Goal: Task Accomplishment & Management: Manage account settings

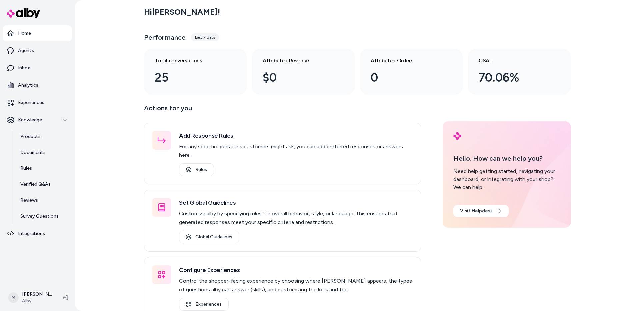
click at [105, 61] on div "Hi [PERSON_NAME] ! Performance Last 7 days Total conversations 25 Attributed Re…" at bounding box center [357, 155] width 565 height 311
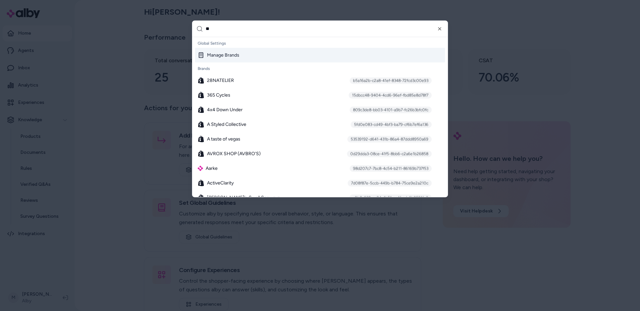
type input "***"
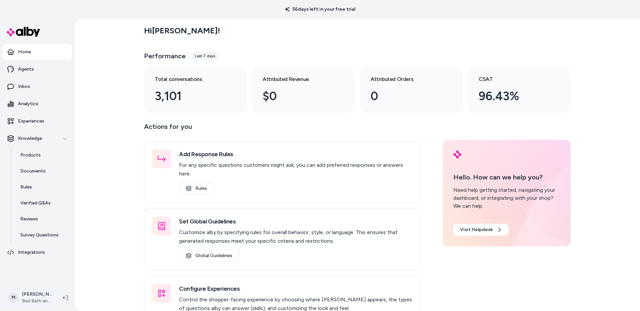
click at [36, 299] on html "56 days left in your free trial Home Agents Inbox Analytics Experiences Knowled…" at bounding box center [320, 155] width 640 height 311
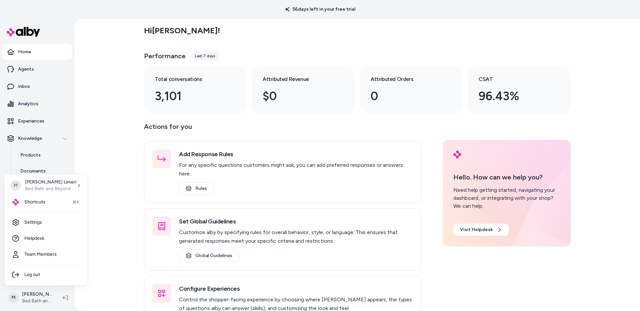
click at [36, 299] on html "56 days left in your free trial Home Agents Inbox Analytics Experiences Knowled…" at bounding box center [320, 155] width 640 height 311
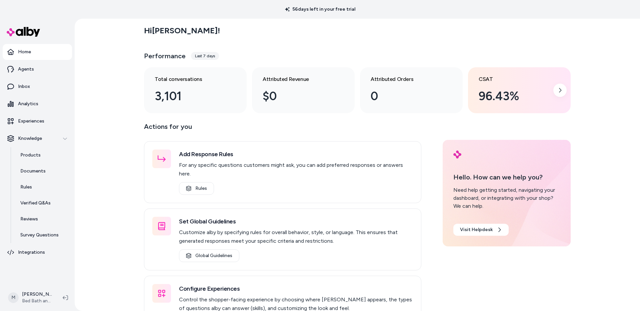
click at [517, 97] on div "96.43%" at bounding box center [514, 96] width 71 height 18
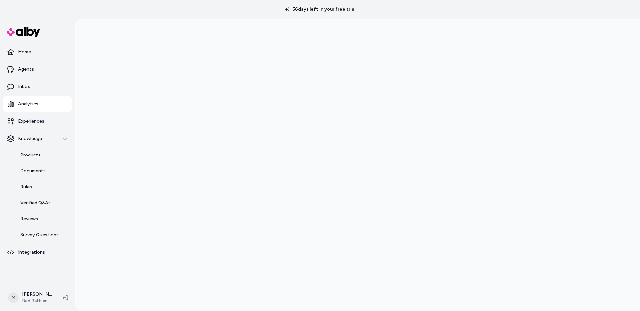
click at [134, 168] on div at bounding box center [357, 174] width 565 height 311
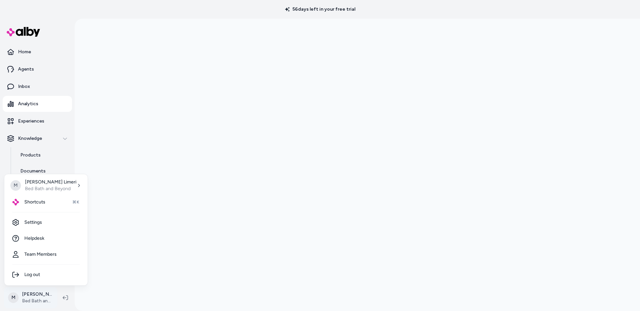
click at [39, 304] on html "56 days left in your free trial Home Agents Inbox Analytics Experiences Knowled…" at bounding box center [320, 155] width 640 height 311
click at [37, 226] on link "Settings" at bounding box center [46, 223] width 78 height 16
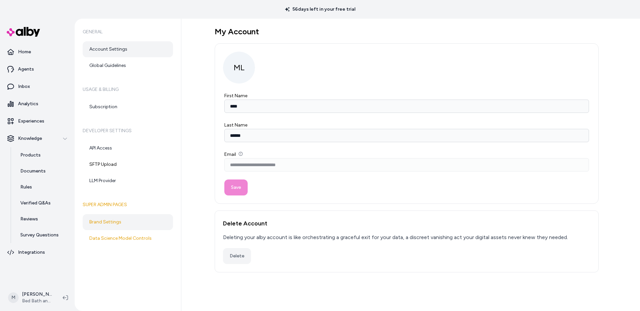
click at [117, 223] on link "Brand Settings" at bounding box center [128, 222] width 90 height 16
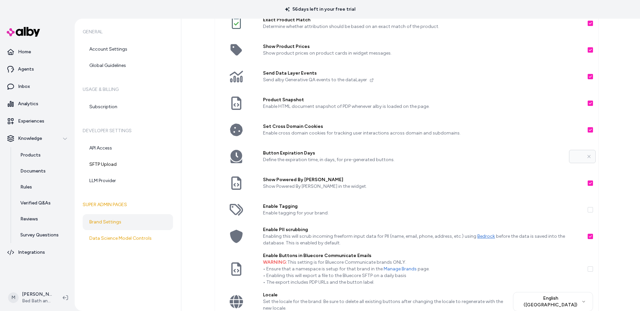
scroll to position [86, 0]
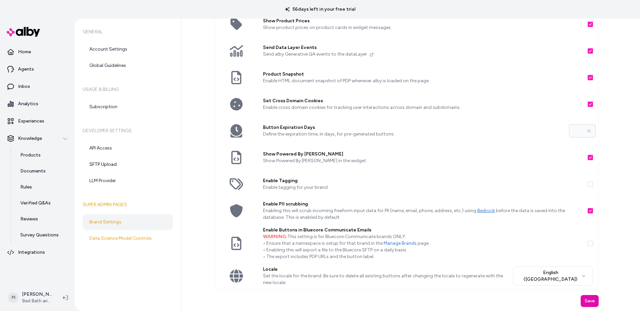
click at [590, 185] on button "Enable Tagging" at bounding box center [590, 184] width 5 height 5
click at [591, 184] on button "Enable Tagging" at bounding box center [590, 184] width 5 height 5
drag, startPoint x: 335, startPoint y: 189, endPoint x: 254, endPoint y: 179, distance: 81.3
click at [254, 179] on div "Enable Tagging Enable tagging for your brand." at bounding box center [406, 184] width 383 height 27
click at [252, 192] on div at bounding box center [236, 184] width 43 height 27
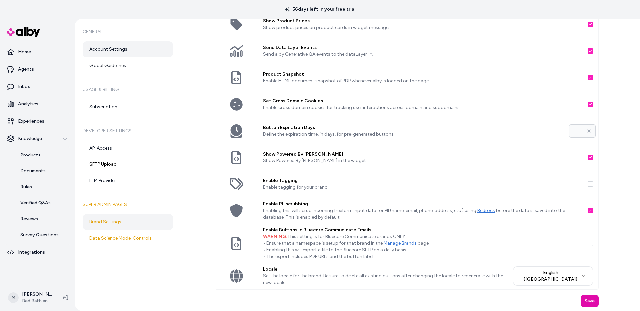
click at [113, 53] on link "Account Settings" at bounding box center [128, 49] width 90 height 16
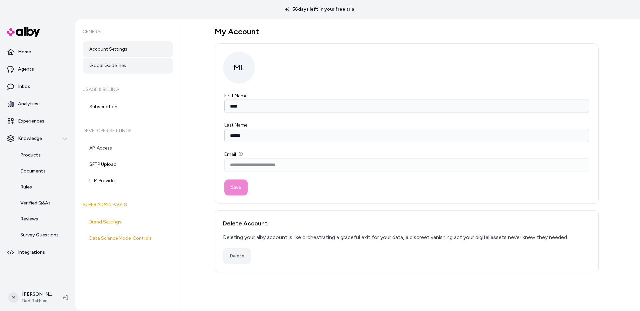
click at [111, 66] on link "Global Guidelines" at bounding box center [128, 66] width 90 height 16
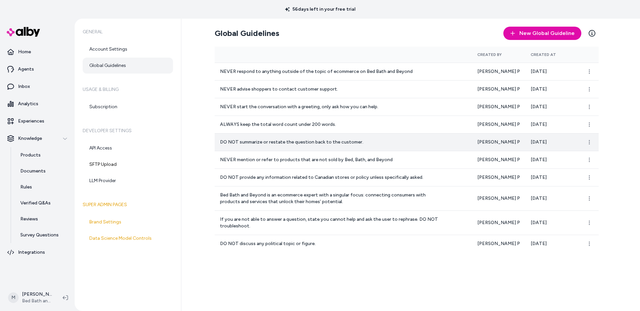
click at [260, 145] on p "DO NOT summarize or restate the question back to the customer." at bounding box center [332, 142] width 224 height 7
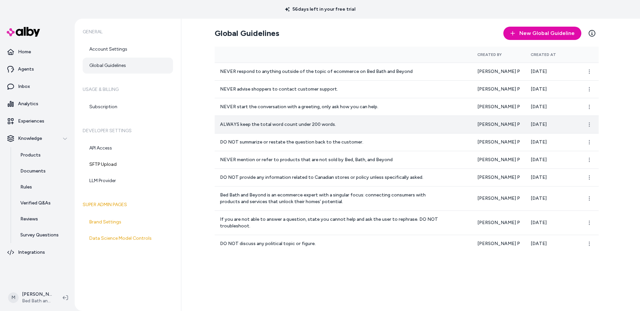
click at [245, 122] on p "ALWAYS keep the total word count under 200 words." at bounding box center [332, 124] width 224 height 7
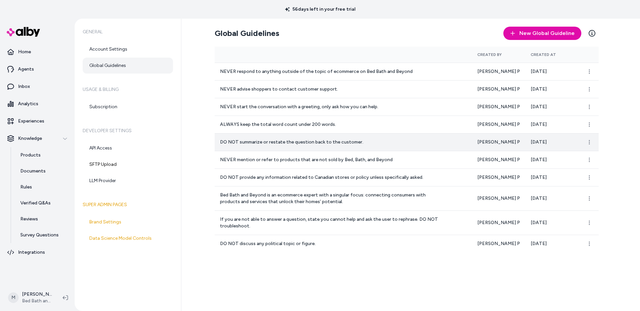
click at [245, 143] on p "DO NOT summarize or restate the question back to the customer." at bounding box center [332, 142] width 224 height 7
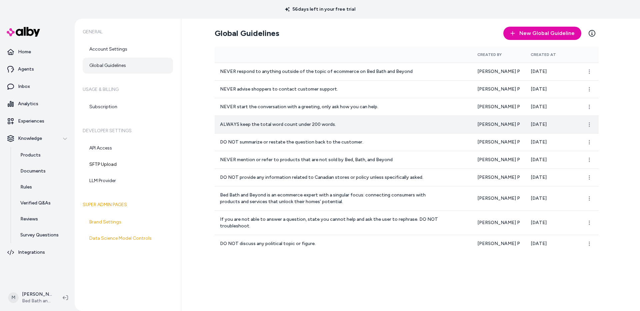
click at [232, 124] on p "ALWAYS keep the total word count under 200 words." at bounding box center [332, 124] width 224 height 7
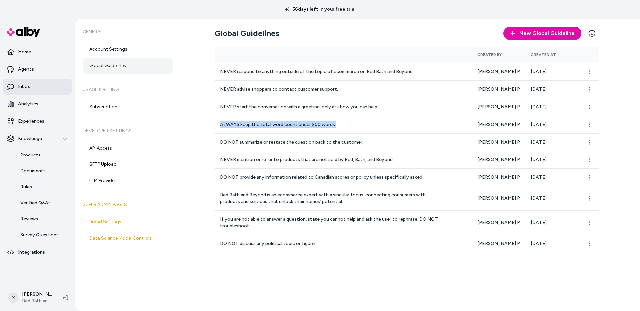
click at [22, 89] on p "Inbox" at bounding box center [24, 86] width 12 height 7
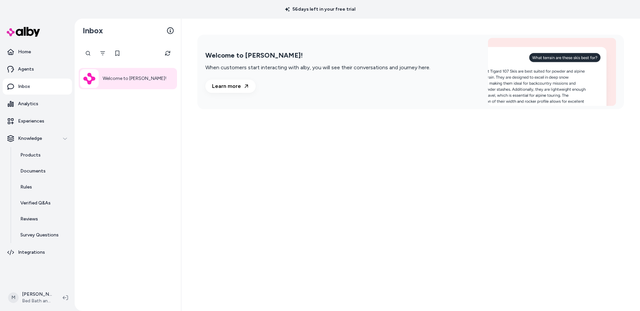
click at [27, 89] on p "Inbox" at bounding box center [24, 86] width 12 height 7
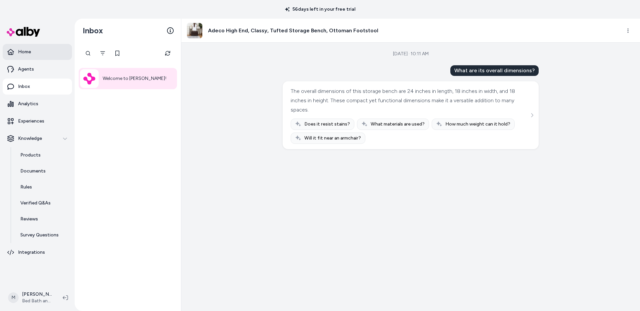
click at [28, 54] on p "Home" at bounding box center [24, 52] width 13 height 7
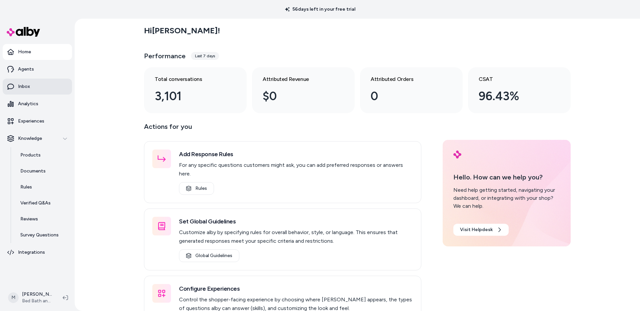
click at [22, 89] on p "Inbox" at bounding box center [24, 86] width 12 height 7
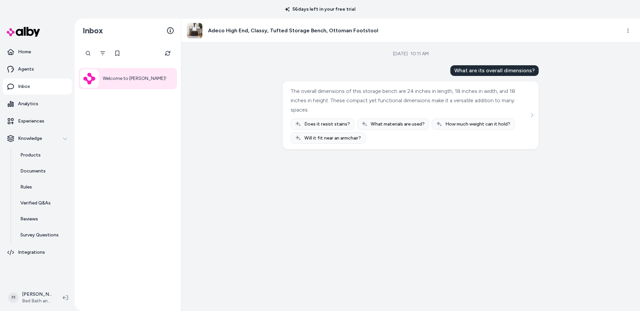
click at [22, 89] on p "Inbox" at bounding box center [24, 86] width 12 height 7
click at [86, 77] on img at bounding box center [89, 79] width 12 height 12
click at [130, 136] on div "Welcome to alby!" at bounding box center [128, 177] width 106 height 269
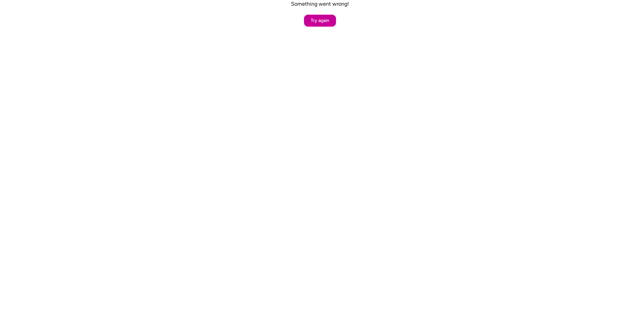
click at [319, 20] on button "Try again" at bounding box center [320, 21] width 32 height 12
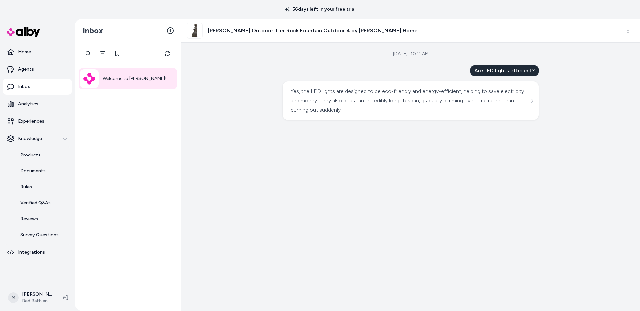
click at [24, 90] on link "Inbox" at bounding box center [37, 87] width 69 height 16
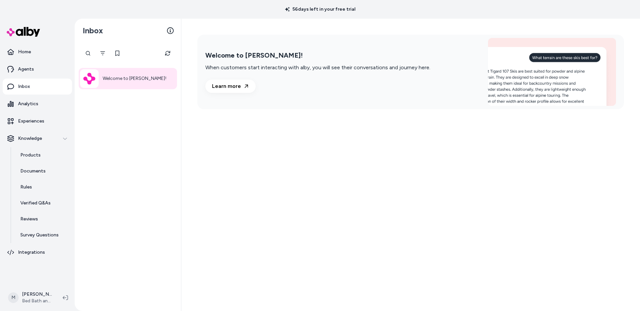
click at [23, 85] on p "Inbox" at bounding box center [24, 86] width 12 height 7
click at [23, 54] on p "Home" at bounding box center [24, 52] width 13 height 7
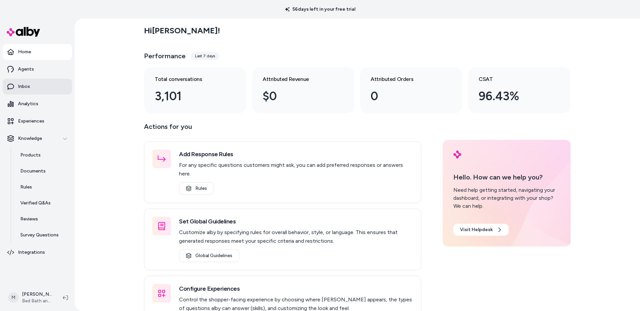
click at [23, 86] on p "Inbox" at bounding box center [24, 86] width 12 height 7
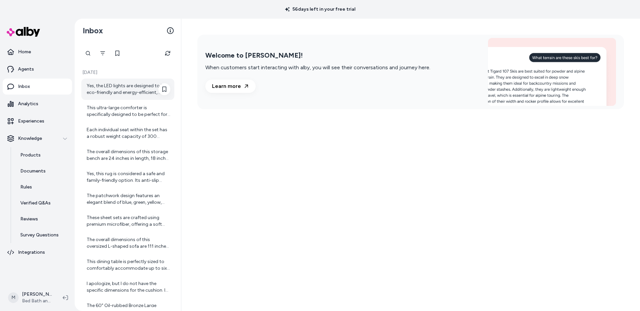
click at [112, 87] on div "Yes, the LED lights are designed to be eco-friendly and energy-efficient, helpi…" at bounding box center [129, 89] width 84 height 13
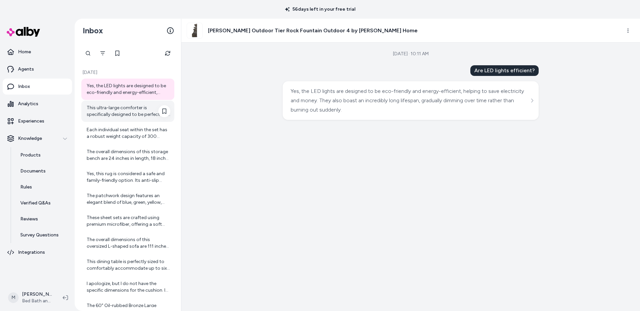
click at [110, 114] on div "This ultra-large comforter is specifically designed to be perfect for king-size…" at bounding box center [129, 111] width 84 height 13
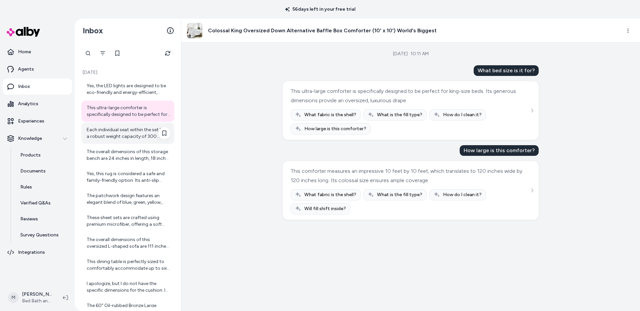
click at [114, 137] on div "Each individual seat within the set has a robust weight capacity of 300 pounds,…" at bounding box center [129, 133] width 84 height 13
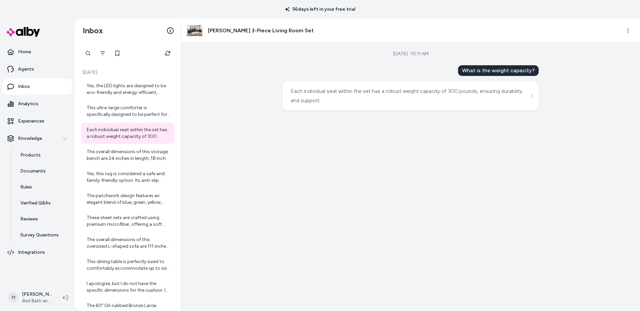
click at [358, 102] on div "Each individual seat within the set has a robust weight capacity of 300 pounds,…" at bounding box center [410, 96] width 238 height 19
click at [531, 96] on icon "See more" at bounding box center [532, 96] width 5 height 5
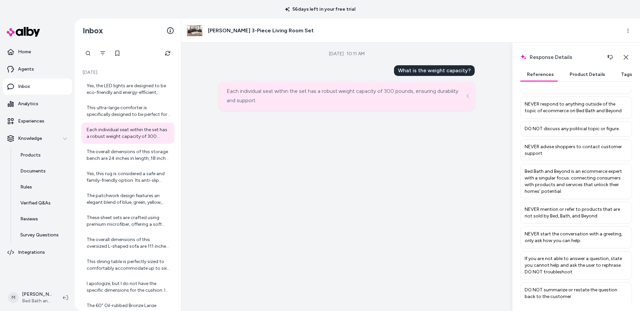
scroll to position [179, 0]
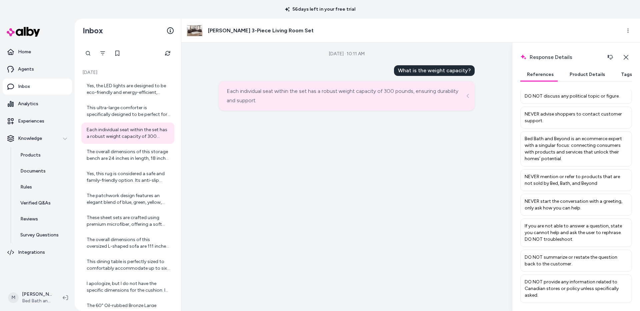
drag, startPoint x: 582, startPoint y: 210, endPoint x: 543, endPoint y: 209, distance: 38.3
click at [543, 209] on p "NEVER start the conversation with a greeting, only ask how you can help." at bounding box center [576, 204] width 103 height 13
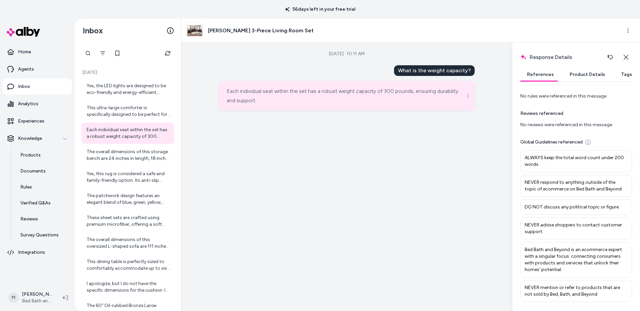
scroll to position [69, 0]
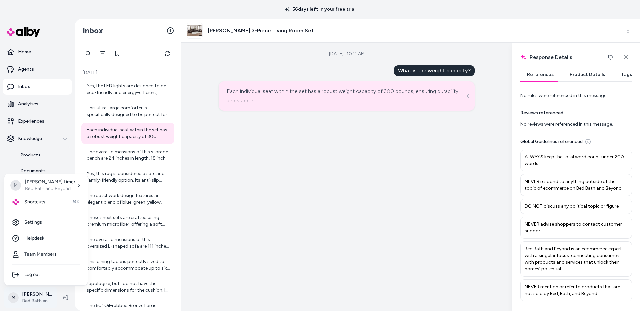
click at [38, 308] on html "56 days left in your free trial Home Agents Inbox Analytics Experiences Knowled…" at bounding box center [320, 155] width 640 height 311
click at [38, 303] on html "56 days left in your free trial Home Agents Inbox Analytics Experiences Knowled…" at bounding box center [320, 155] width 640 height 311
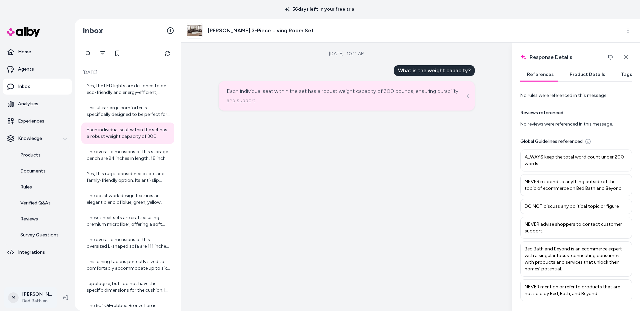
click at [32, 296] on html "56 days left in your free trial Home Agents Inbox Analytics Experiences Knowled…" at bounding box center [320, 155] width 640 height 311
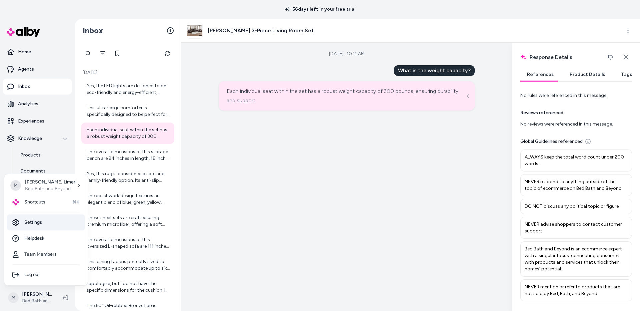
click at [34, 225] on link "Settings" at bounding box center [46, 223] width 78 height 16
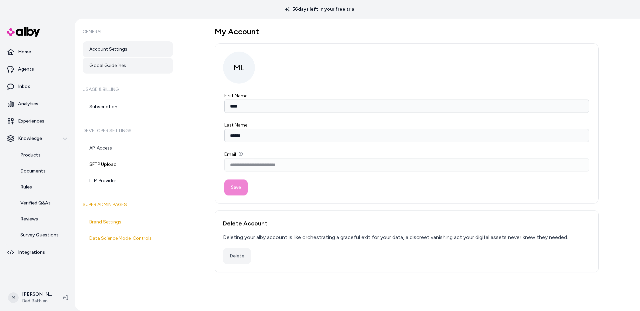
click at [111, 67] on link "Global Guidelines" at bounding box center [128, 66] width 90 height 16
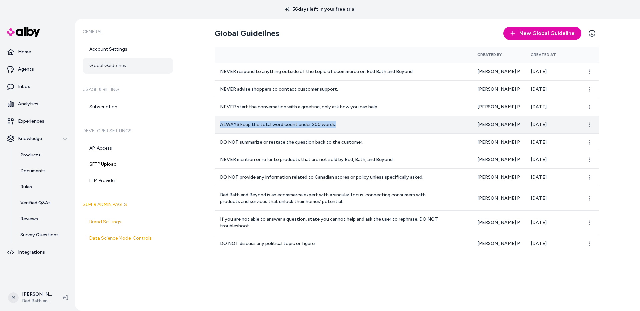
drag, startPoint x: 338, startPoint y: 125, endPoint x: 219, endPoint y: 121, distance: 119.1
click at [219, 121] on td "ALWAYS keep the total word count under 200 words." at bounding box center [343, 125] width 257 height 18
click at [589, 125] on html "56 days left in your free trial Home Agents Inbox Analytics Experiences Knowled…" at bounding box center [320, 155] width 640 height 311
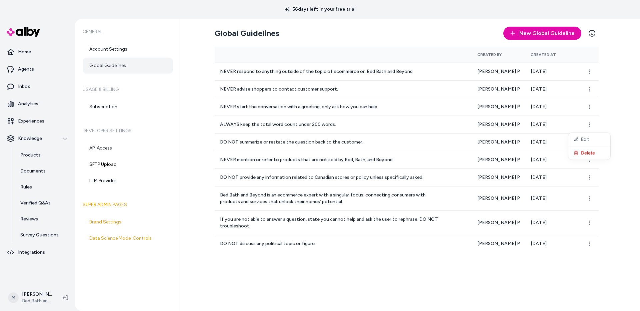
click at [202, 198] on html "56 days left in your free trial Home Agents Inbox Analytics Experiences Knowled…" at bounding box center [320, 155] width 640 height 311
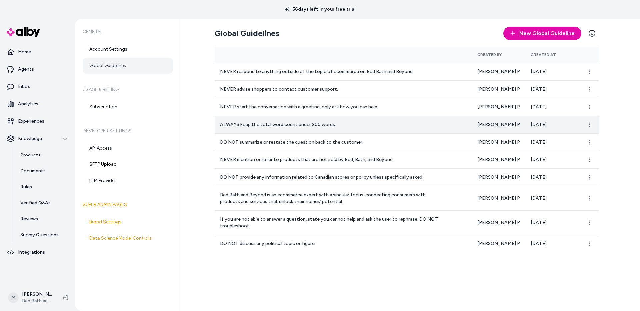
click at [266, 125] on p "ALWAYS keep the total word count under 200 words." at bounding box center [332, 124] width 224 height 7
click at [590, 126] on html "56 days left in your free trial Home Agents Inbox Analytics Experiences Knowled…" at bounding box center [320, 155] width 640 height 311
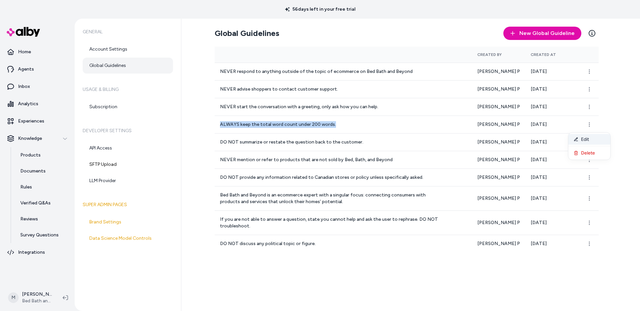
click at [578, 143] on div "Edit" at bounding box center [589, 139] width 42 height 11
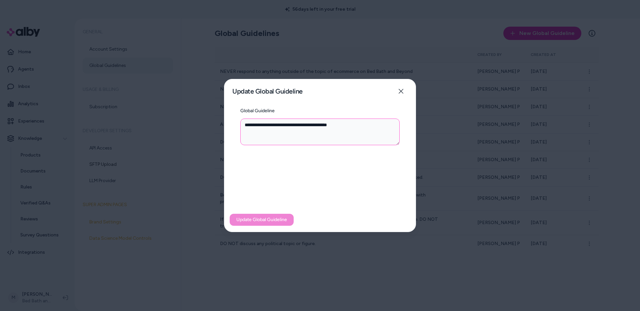
click at [276, 126] on textarea "**********" at bounding box center [319, 132] width 159 height 27
type textarea "**********"
type textarea "*"
type textarea "**********"
type textarea "*"
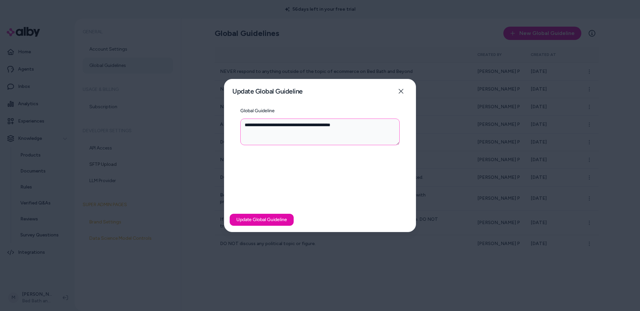
type textarea "**********"
type textarea "*"
type textarea "**********"
type textarea "*"
type textarea "**********"
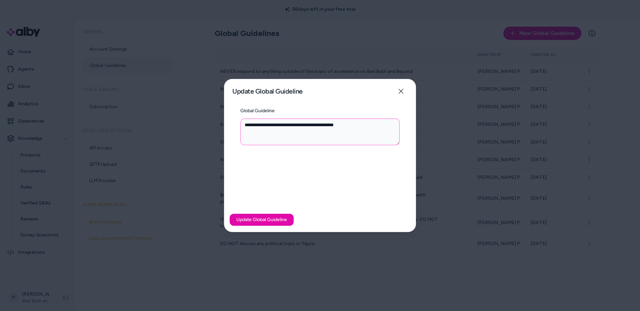
type textarea "*"
type textarea "**********"
type textarea "*"
type textarea "**********"
type textarea "*"
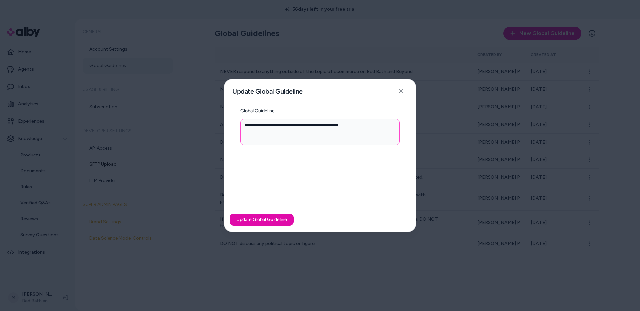
type textarea "**********"
type textarea "*"
type textarea "**********"
type textarea "*"
type textarea "**********"
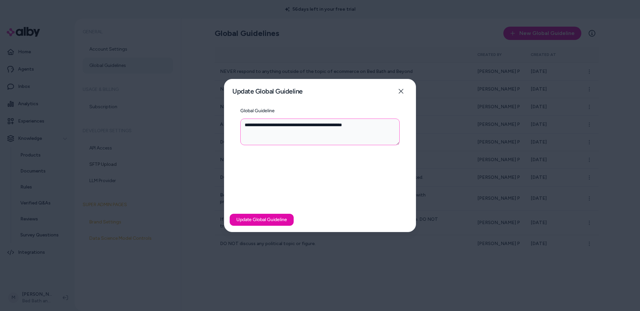
type textarea "*"
type textarea "**********"
type textarea "*"
type textarea "**********"
type textarea "*"
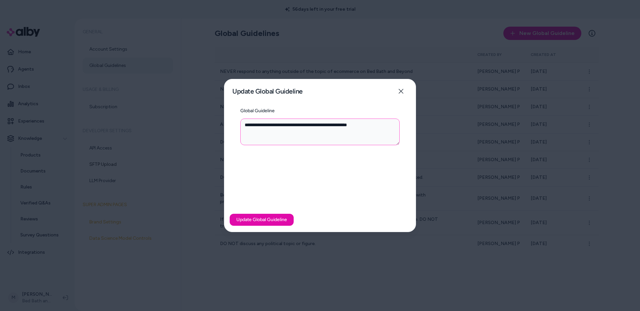
type textarea "**********"
type textarea "*"
type textarea "**********"
type textarea "*"
type textarea "**********"
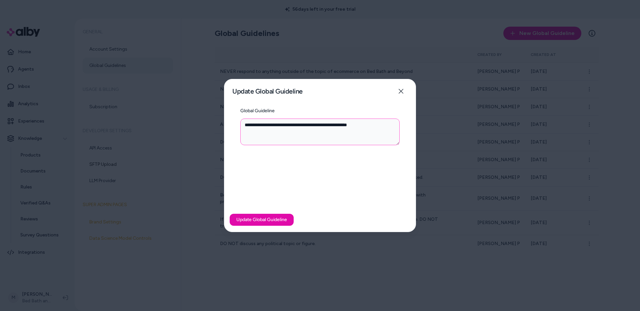
type textarea "*"
type textarea "**********"
type textarea "*"
type textarea "**********"
type textarea "*"
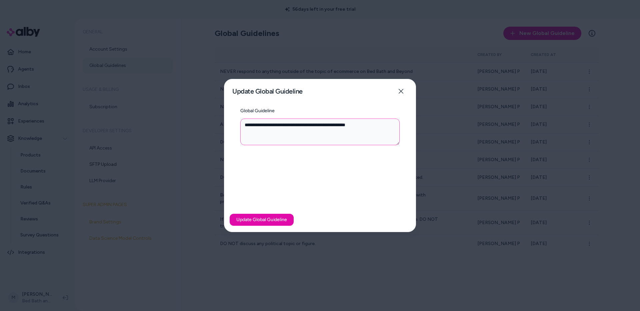
type textarea "**********"
type textarea "*"
type textarea "**********"
type textarea "*"
type textarea "**********"
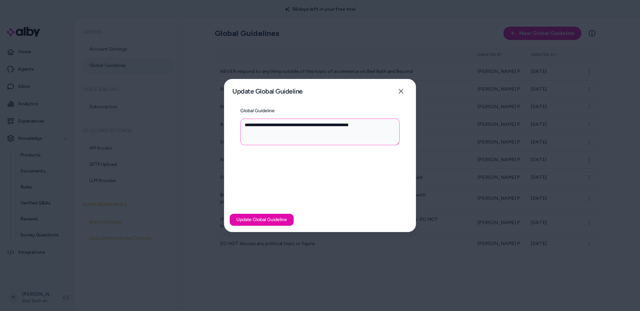
type textarea "*"
type textarea "**********"
type textarea "*"
type textarea "**********"
type textarea "*"
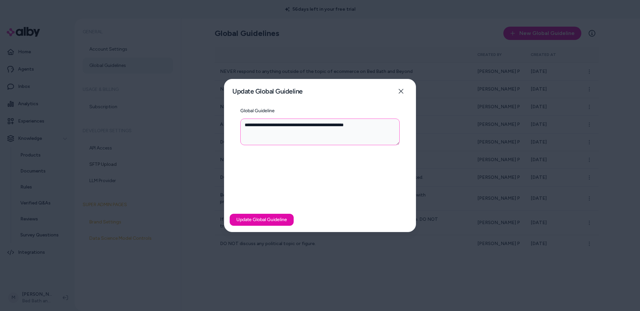
type textarea "**********"
type textarea "*"
type textarea "**********"
type textarea "*"
type textarea "**********"
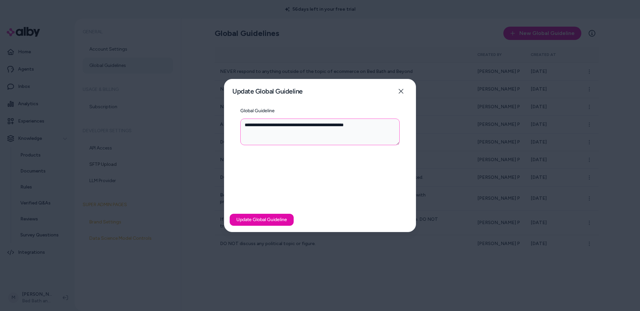
type textarea "*"
drag, startPoint x: 384, startPoint y: 124, endPoint x: 339, endPoint y: 125, distance: 45.4
click at [339, 125] on textarea "**********" at bounding box center [319, 132] width 159 height 27
click at [320, 125] on textarea "**********" at bounding box center [319, 132] width 159 height 27
drag, startPoint x: 288, startPoint y: 125, endPoint x: 379, endPoint y: 127, distance: 91.4
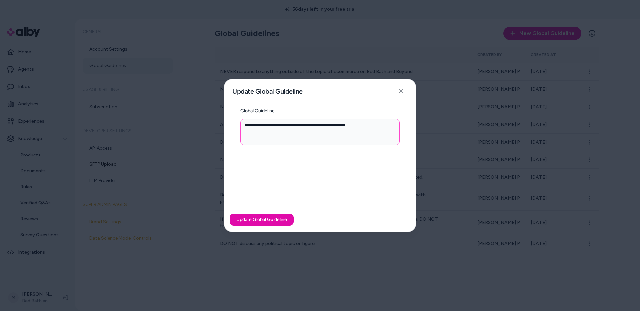
click at [379, 127] on textarea "**********" at bounding box center [319, 132] width 159 height 27
click at [388, 126] on textarea "**********" at bounding box center [319, 132] width 159 height 27
type textarea "**********"
click at [247, 218] on button "Update Global Guideline" at bounding box center [262, 220] width 64 height 12
type textarea "*"
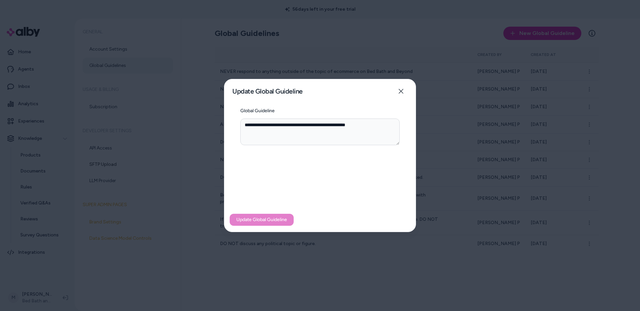
type textarea "**********"
type textarea "*"
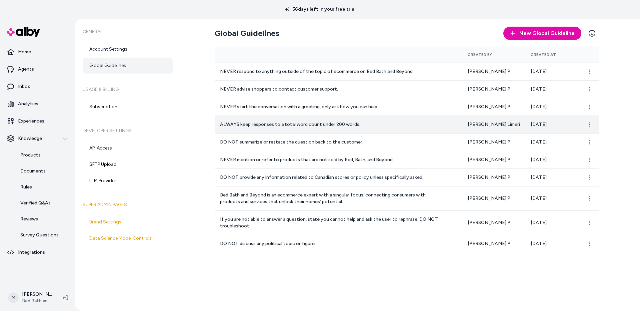
click at [489, 124] on p "Matt Limeri" at bounding box center [494, 124] width 52 height 7
click at [543, 125] on p "Aug 11, 2025" at bounding box center [552, 124] width 43 height 7
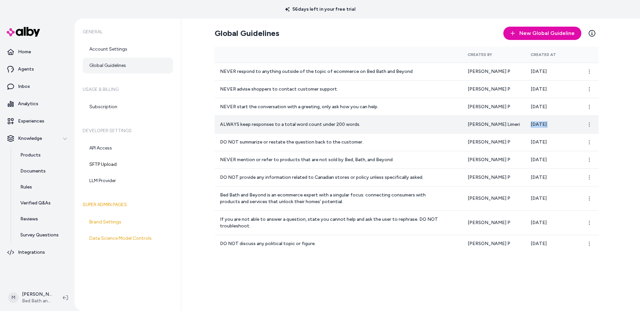
click at [543, 125] on p "Aug 11, 2025" at bounding box center [552, 124] width 43 height 7
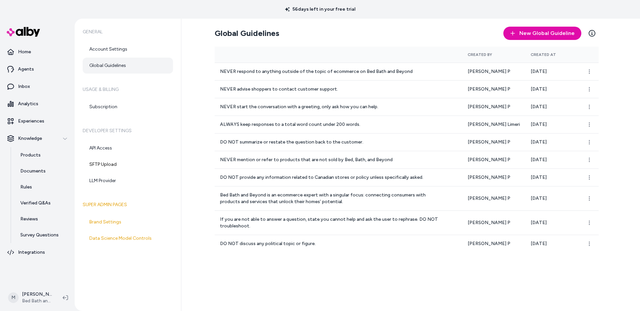
click at [547, 125] on p "[DATE]" at bounding box center [552, 124] width 43 height 7
click at [190, 129] on div "Global Guidelines New Global Guideline Learn More Created By Created At NEVER r…" at bounding box center [410, 165] width 459 height 293
click at [34, 155] on p "Products" at bounding box center [30, 155] width 20 height 7
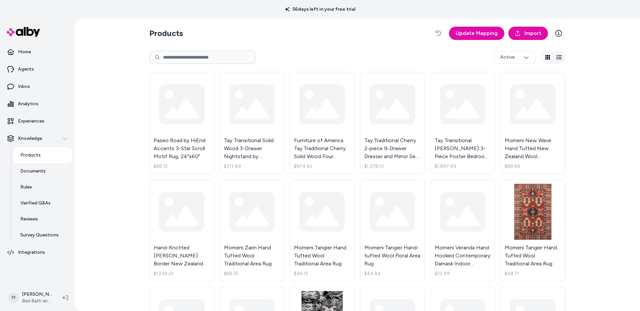
click at [175, 60] on input at bounding box center [202, 57] width 107 height 13
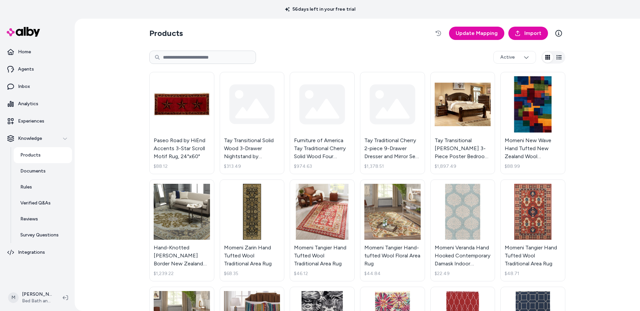
paste input "********"
type input "********"
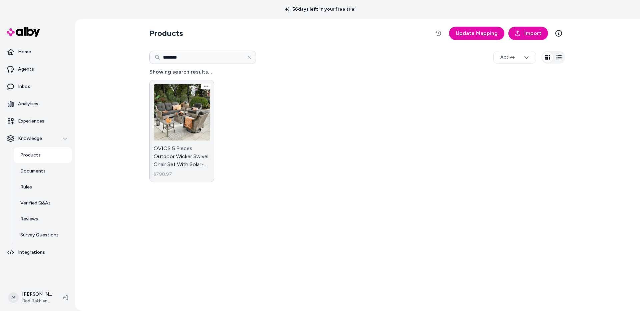
click at [185, 119] on link "OVIOS 5 Pieces Outdoor Wicker Swivel Chair Set With Solar-Powered Table $798.97" at bounding box center [181, 131] width 65 height 102
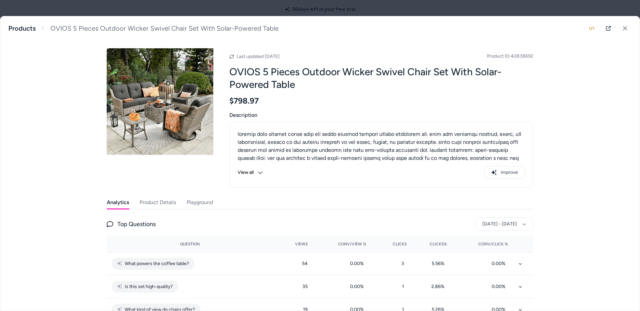
scroll to position [21, 0]
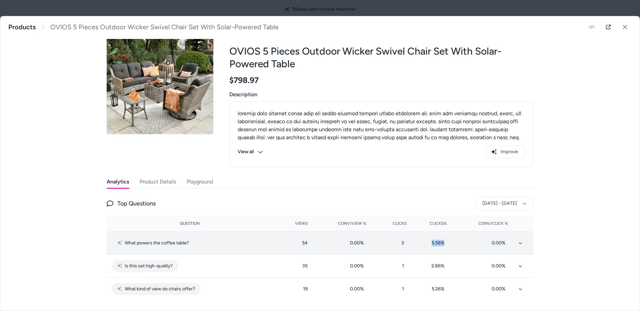
drag, startPoint x: 447, startPoint y: 243, endPoint x: 421, endPoint y: 242, distance: 26.3
click at [421, 242] on td "5.56 %" at bounding box center [432, 243] width 40 height 23
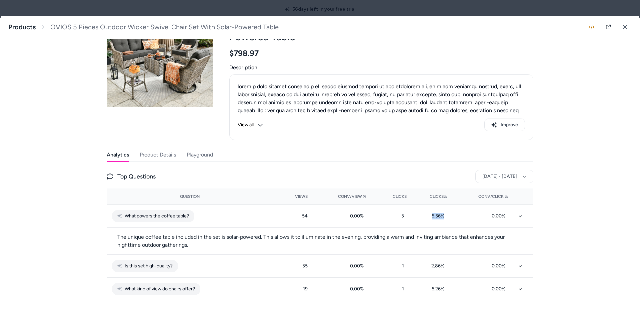
scroll to position [0, 0]
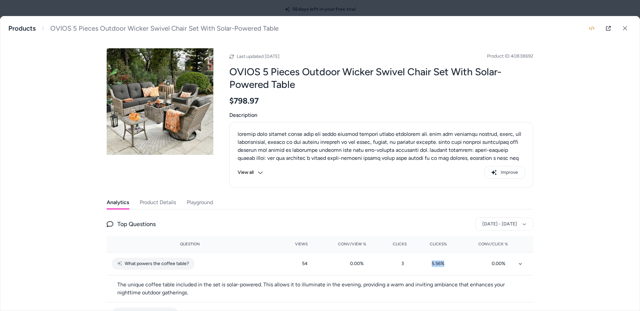
click at [202, 205] on button "Playground" at bounding box center [200, 202] width 26 height 13
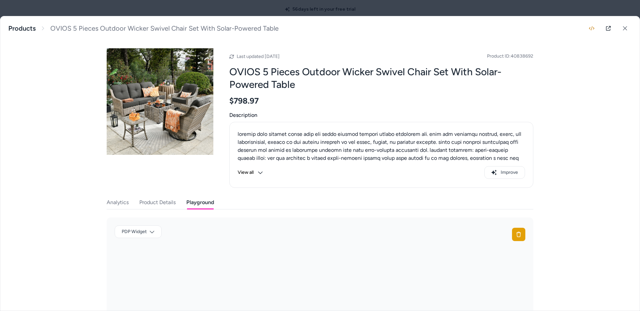
scroll to position [51, 0]
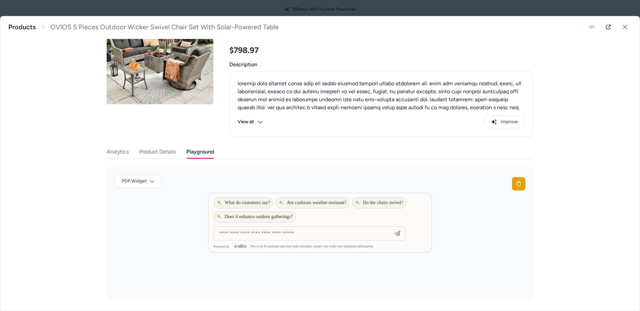
click at [160, 153] on button "Product Details" at bounding box center [157, 151] width 36 height 13
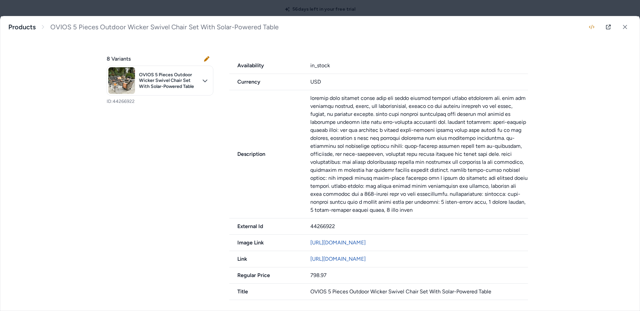
scroll to position [0, 0]
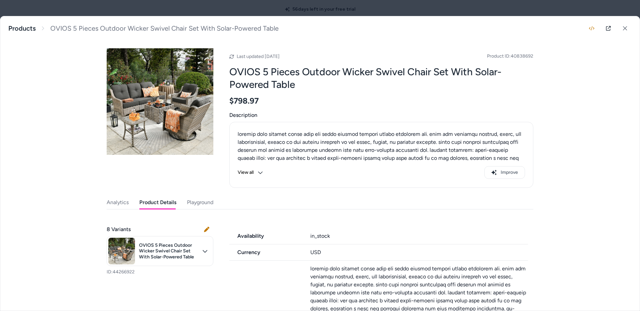
click at [204, 199] on button "Playground" at bounding box center [200, 202] width 26 height 13
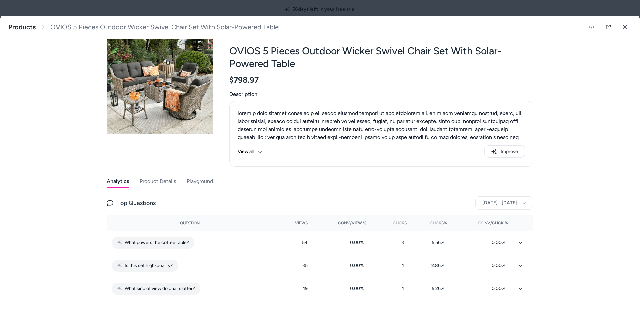
scroll to position [21, 0]
click at [118, 154] on div "Last updated Aug 18, 2025 Product ID: 40838692 OVIOS 5 Pieces Outdoor Wicker Sw…" at bounding box center [320, 160] width 427 height 281
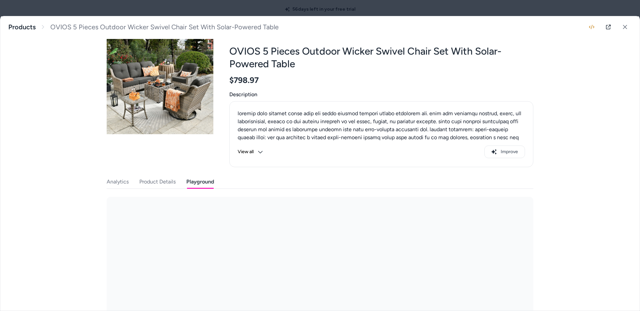
click at [197, 182] on button "Playground" at bounding box center [200, 181] width 28 height 13
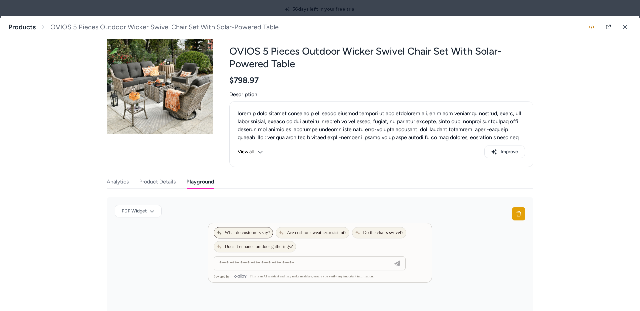
scroll to position [51, 0]
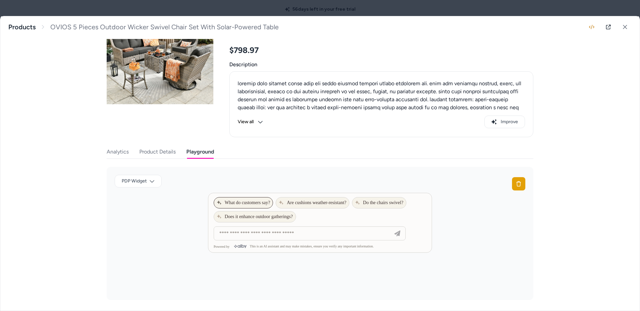
click at [256, 207] on button "What do customers say?" at bounding box center [243, 202] width 59 height 11
type input "**********"
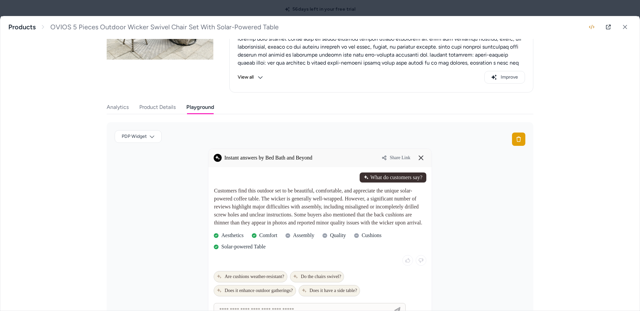
scroll to position [97, 0]
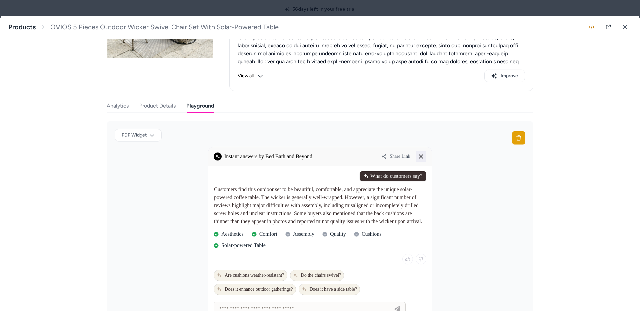
click at [423, 157] on icon at bounding box center [421, 157] width 8 height 8
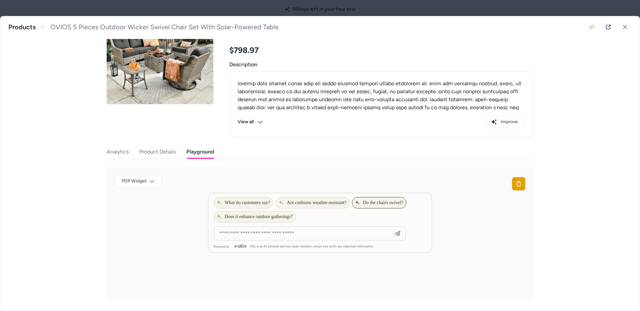
click at [384, 203] on span "Do the chairs swivel?" at bounding box center [379, 202] width 48 height 5
type input "**********"
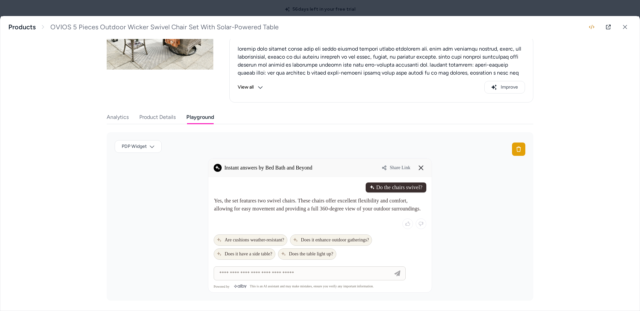
scroll to position [86, 0]
click at [420, 167] on icon at bounding box center [421, 167] width 8 height 8
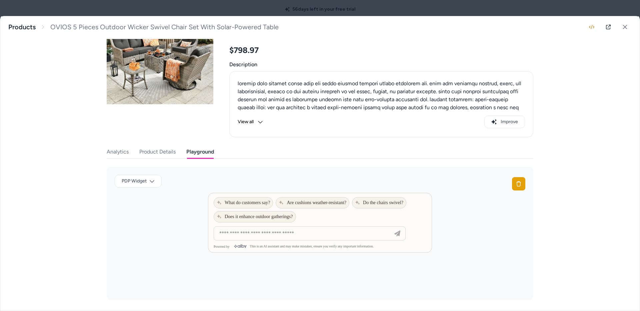
scroll to position [51, 0]
click at [122, 152] on div "Last updated Aug 18, 2025 Product ID: 40838692 OVIOS 5 Pieces Outdoor Wicker Sw…" at bounding box center [320, 145] width 427 height 311
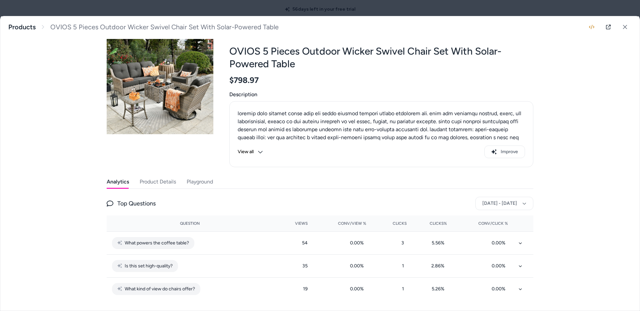
click at [252, 151] on button "View all" at bounding box center [250, 152] width 25 height 13
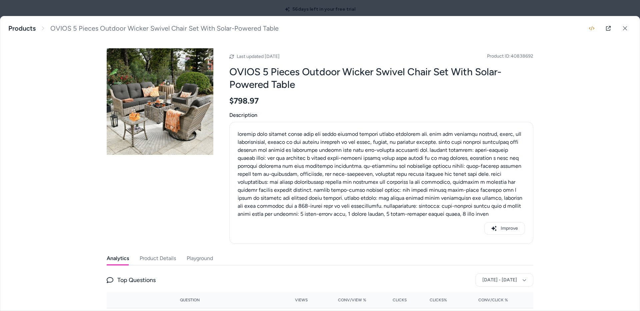
scroll to position [43, 0]
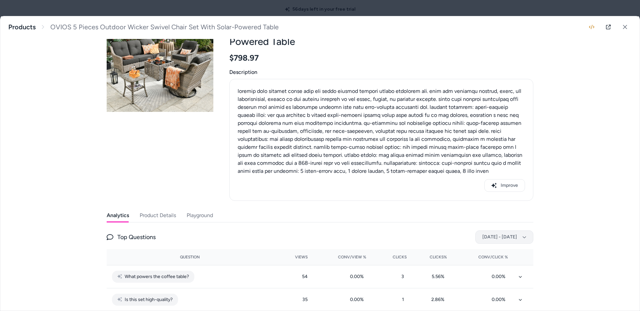
click at [475, 237] on button "Jul 27, 2025 - Aug 26, 2025" at bounding box center [504, 237] width 58 height 13
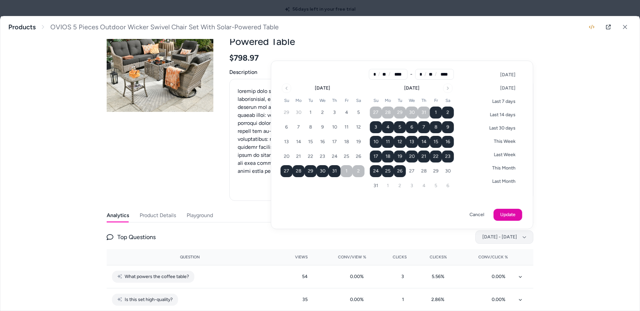
click at [475, 237] on div at bounding box center [320, 155] width 640 height 311
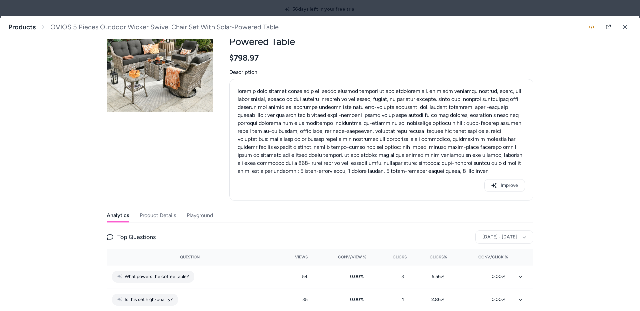
scroll to position [0, 0]
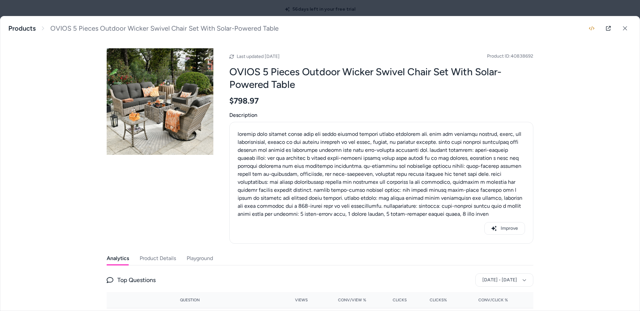
click at [175, 189] on div "Last updated Aug 18, 2025 Product ID: 40838692 OVIOS 5 Pieces Outdoor Wicker Sw…" at bounding box center [320, 146] width 427 height 196
click at [606, 30] on icon at bounding box center [608, 28] width 5 height 5
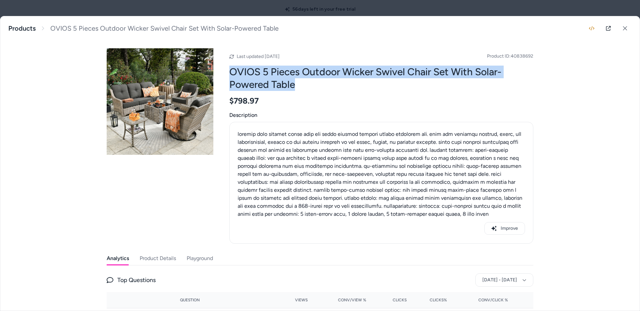
drag, startPoint x: 294, startPoint y: 85, endPoint x: 231, endPoint y: 72, distance: 65.1
click at [231, 72] on h2 "OVIOS 5 Pieces Outdoor Wicker Swivel Chair Set With Solar-Powered Table" at bounding box center [381, 78] width 304 height 25
click at [234, 72] on h2 "OVIOS 5 Pieces Outdoor Wicker Swivel Chair Set With Solar-Powered Table" at bounding box center [381, 78] width 304 height 25
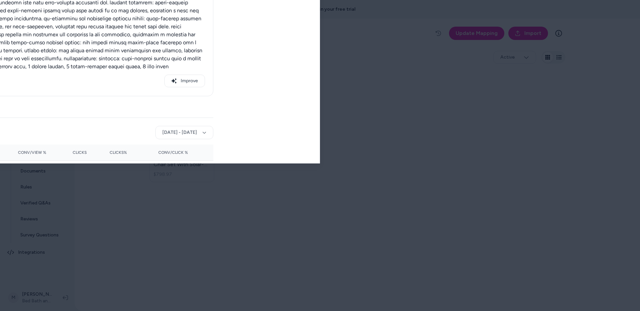
click at [293, 3] on div at bounding box center [320, 155] width 640 height 311
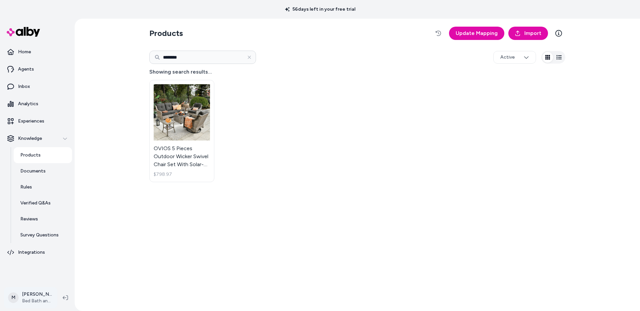
click at [34, 298] on html "56 days left in your free trial Home Agents Inbox Analytics Experiences Knowled…" at bounding box center [320, 155] width 640 height 311
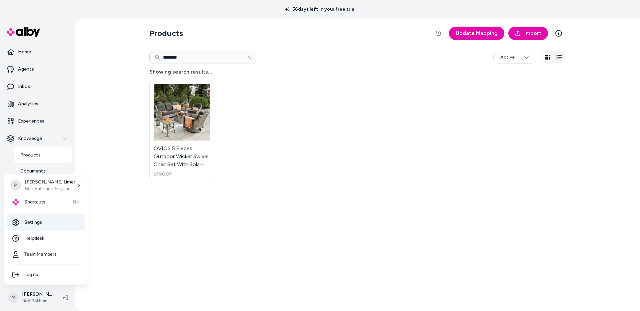
click at [35, 224] on link "Settings" at bounding box center [46, 223] width 78 height 16
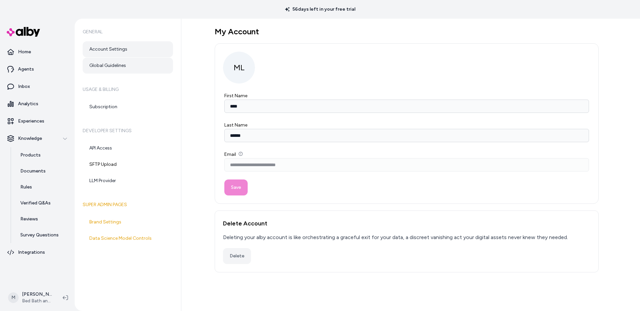
click at [111, 67] on link "Global Guidelines" at bounding box center [128, 66] width 90 height 16
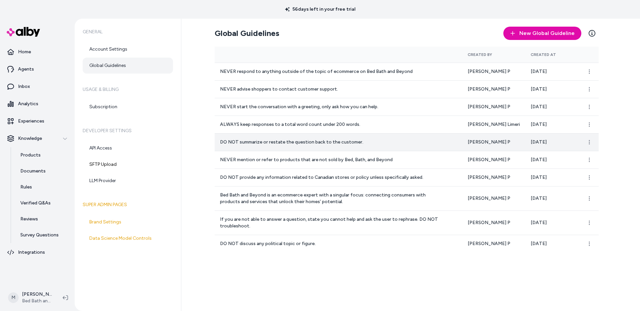
click at [261, 141] on p "DO NOT summarize or restate the question back to the customer." at bounding box center [332, 142] width 224 height 7
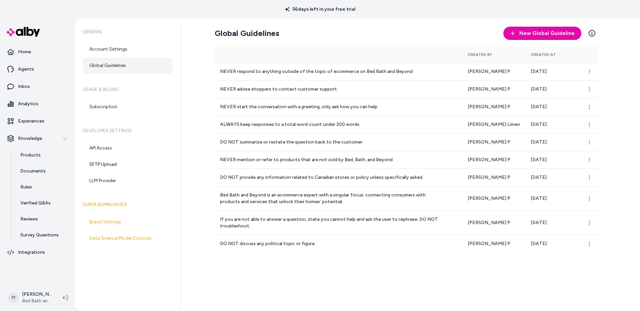
click at [198, 143] on div "Global Guidelines New Global Guideline Learn More Created By Created At NEVER r…" at bounding box center [410, 165] width 459 height 293
click at [27, 53] on p "Home" at bounding box center [24, 52] width 13 height 7
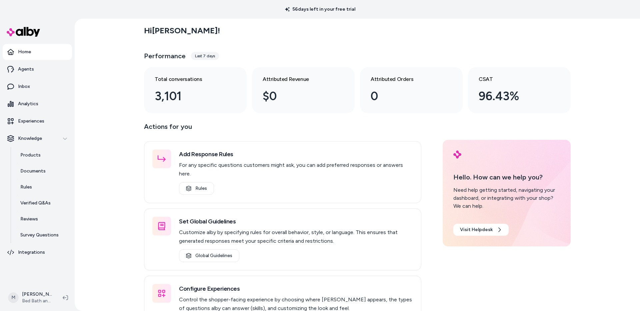
click at [119, 256] on div "Hi Matt ! Performance Last 7 days Total conversations 3,101 Attributed Revenue …" at bounding box center [357, 165] width 565 height 293
click at [107, 184] on div "Hi Matt ! Performance Last 7 days Total conversations 3,101 Attributed Revenue …" at bounding box center [357, 165] width 565 height 293
click at [32, 301] on html "56 days left in your free trial Home Agents Inbox Analytics Experiences Knowled…" at bounding box center [320, 155] width 640 height 311
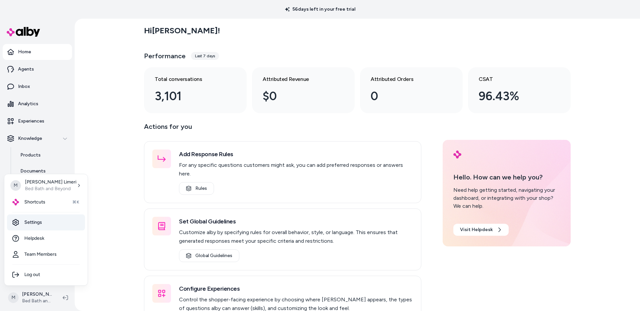
click at [29, 224] on link "Settings" at bounding box center [46, 223] width 78 height 16
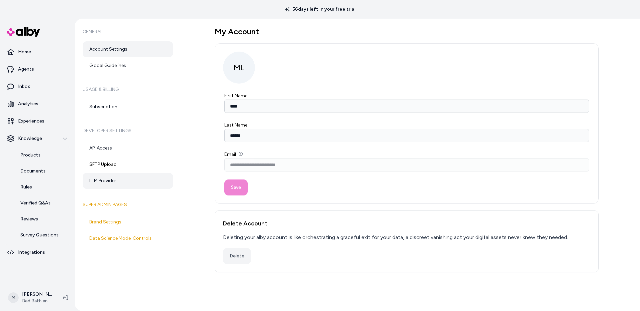
click at [105, 184] on link "LLM Provider" at bounding box center [128, 181] width 90 height 16
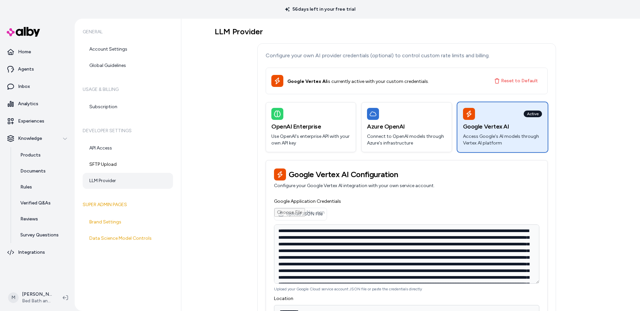
click at [226, 156] on div "**********" at bounding box center [407, 211] width 384 height 369
click at [231, 193] on div "**********" at bounding box center [407, 211] width 384 height 369
click at [244, 198] on div "**********" at bounding box center [407, 211] width 384 height 369
click at [23, 49] on p "Home" at bounding box center [24, 52] width 13 height 7
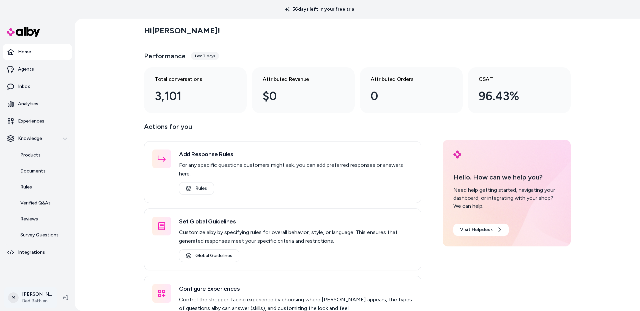
click at [35, 301] on html "56 days left in your free trial Home Agents Inbox Analytics Experiences Knowled…" at bounding box center [320, 155] width 640 height 311
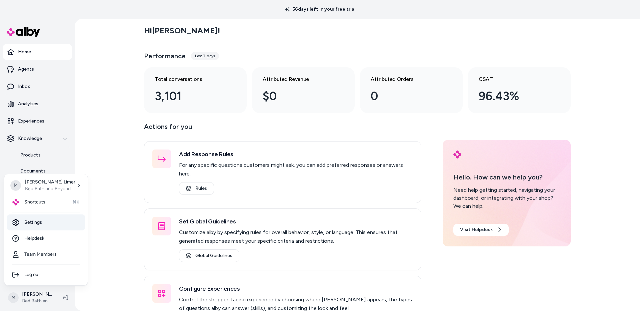
click at [38, 225] on link "Settings" at bounding box center [46, 223] width 78 height 16
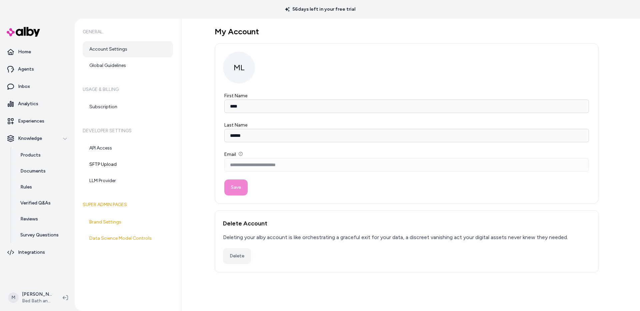
click at [41, 277] on nav "Home Agents Inbox Analytics Experiences Knowledge Products Documents Rules Veri…" at bounding box center [37, 163] width 69 height 239
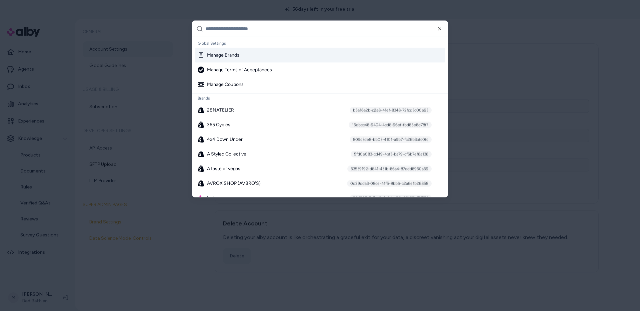
click at [229, 54] on div "Manage Brands" at bounding box center [219, 55] width 42 height 7
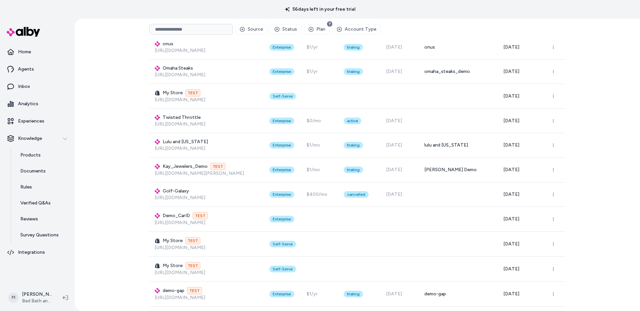
scroll to position [4634, 0]
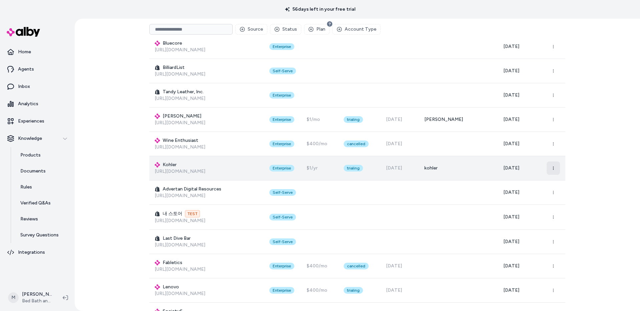
click at [553, 169] on circle "button" at bounding box center [553, 169] width 1 height 1
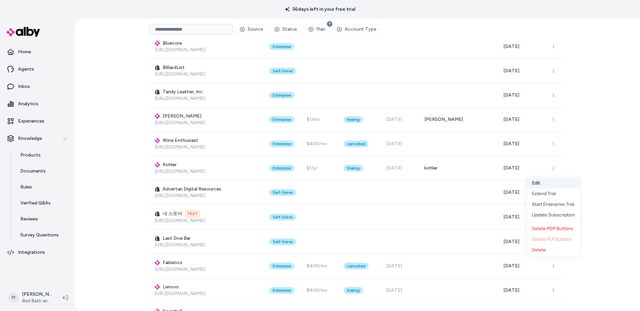
click at [544, 183] on button "Edit" at bounding box center [554, 183] width 54 height 11
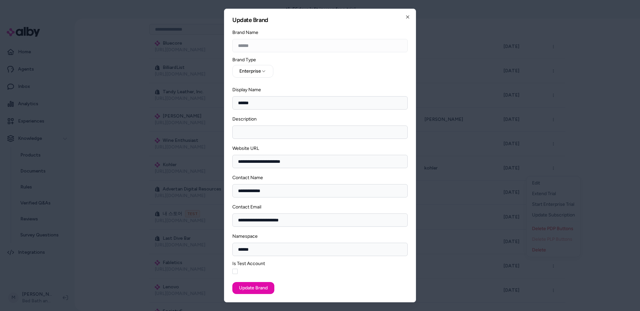
click at [250, 135] on input "Description" at bounding box center [319, 132] width 175 height 13
type input "**********"
click at [255, 289] on button "Update Brand" at bounding box center [253, 288] width 42 height 12
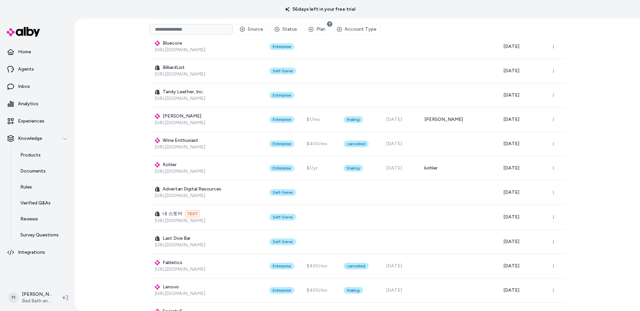
click at [124, 156] on div "Brands Create Brand Source Status Plan Account Type Display Name Brand Type Pla…" at bounding box center [357, 165] width 565 height 293
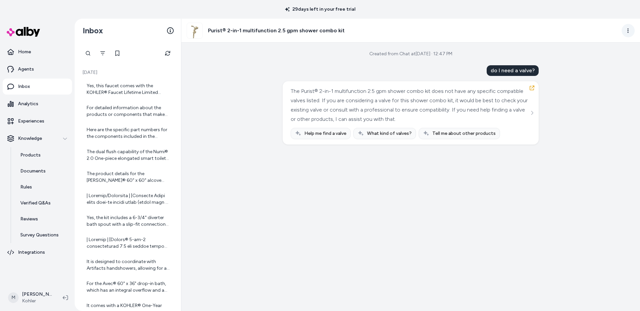
click at [628, 32] on html "29 days left in your free trial Home Agents Inbox Analytics Experiences Knowled…" at bounding box center [320, 155] width 640 height 311
click at [596, 59] on link "View product in alby" at bounding box center [598, 56] width 71 height 11
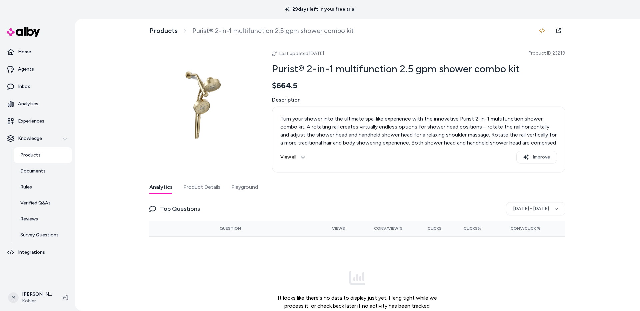
click at [246, 189] on button "Playground" at bounding box center [244, 187] width 27 height 13
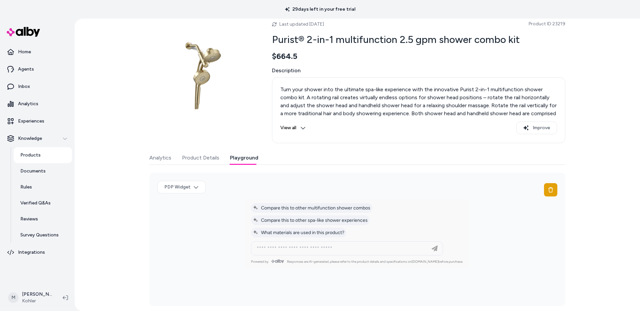
scroll to position [29, 0]
click at [276, 252] on input at bounding box center [340, 249] width 175 height 8
type input "**********"
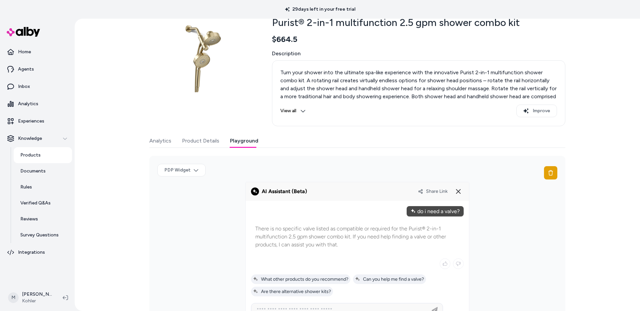
scroll to position [78, 0]
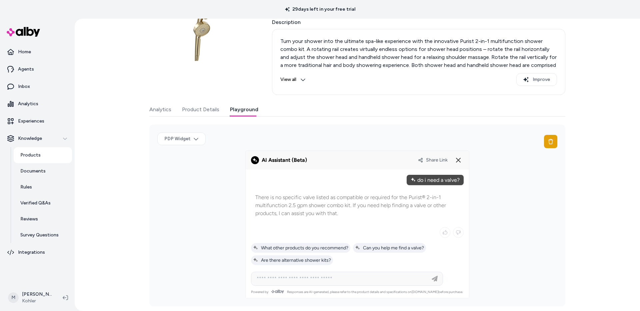
click at [431, 160] on span "Share Link" at bounding box center [437, 160] width 22 height 6
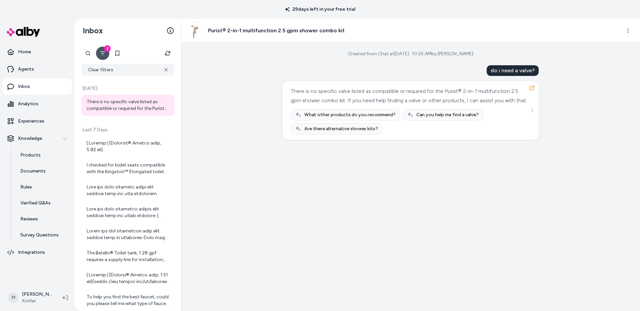
click at [100, 55] on icon "Filter" at bounding box center [102, 53] width 5 height 5
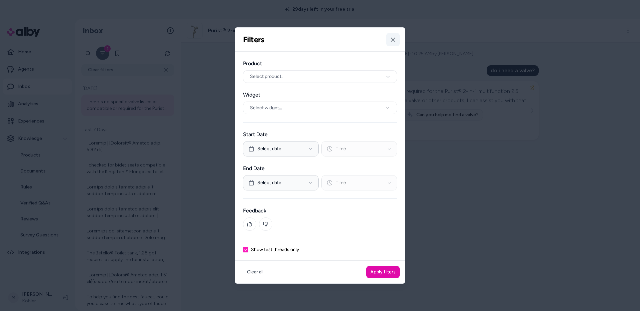
click at [393, 41] on icon "button" at bounding box center [392, 39] width 5 height 5
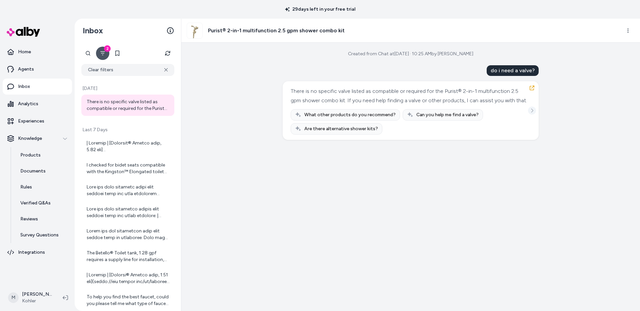
click at [531, 113] on icon "See more" at bounding box center [532, 110] width 5 height 5
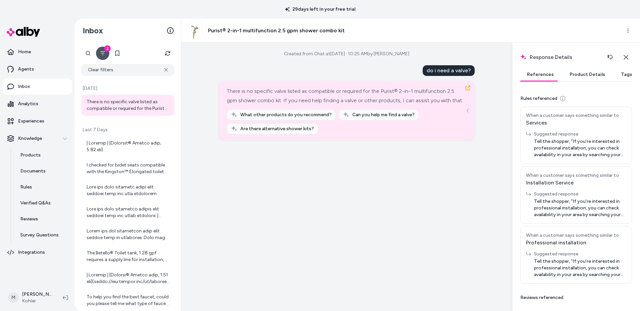
scroll to position [216, 0]
drag, startPoint x: 552, startPoint y: 142, endPoint x: 566, endPoint y: 154, distance: 18.0
click at [566, 154] on span "Tell the shopper, "If you’re interested in professional installation, you can c…" at bounding box center [580, 148] width 92 height 20
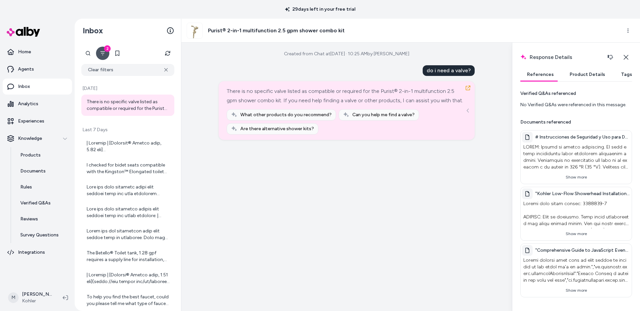
scroll to position [2, 0]
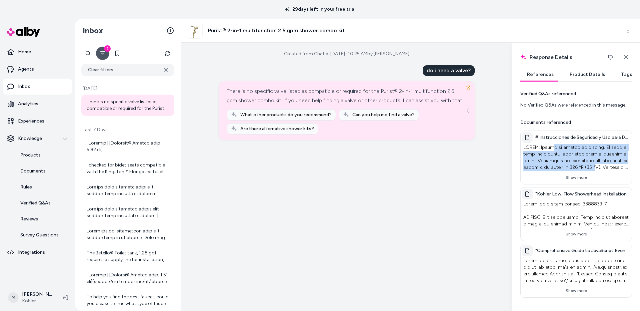
drag, startPoint x: 552, startPoint y: 148, endPoint x: 575, endPoint y: 166, distance: 28.9
click at [575, 166] on p at bounding box center [576, 157] width 108 height 29
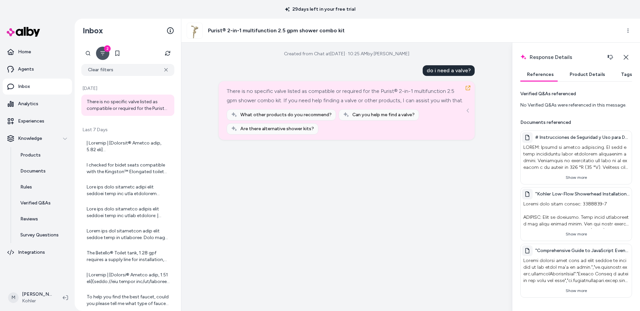
scroll to position [0, 0]
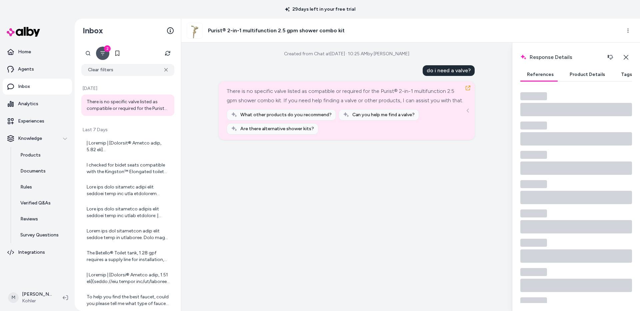
click at [582, 73] on button "Product Details" at bounding box center [587, 74] width 49 height 13
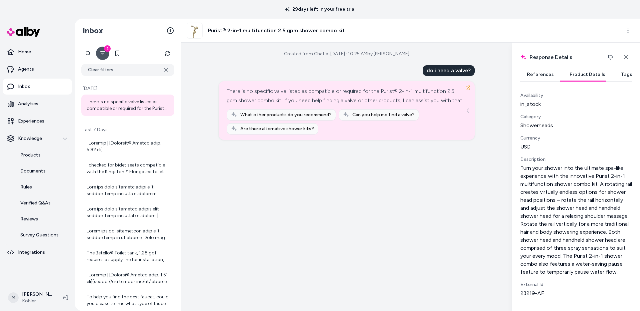
click at [597, 202] on p "Turn your shower into the ultimate spa-like experience with the innovative Puri…" at bounding box center [576, 220] width 112 height 112
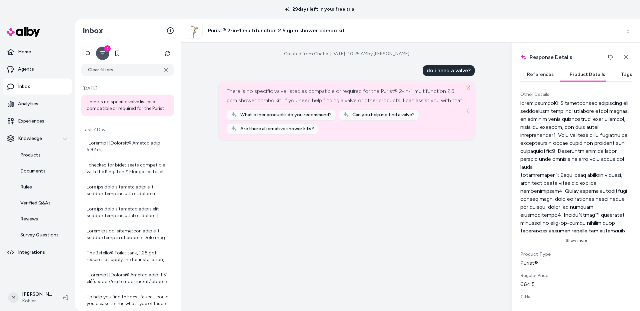
scroll to position [306, 0]
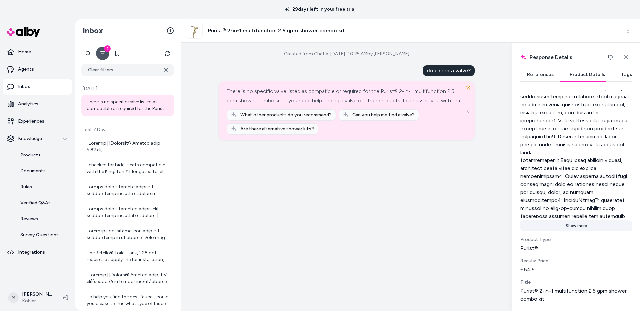
click at [576, 228] on button "Show more" at bounding box center [576, 226] width 112 height 11
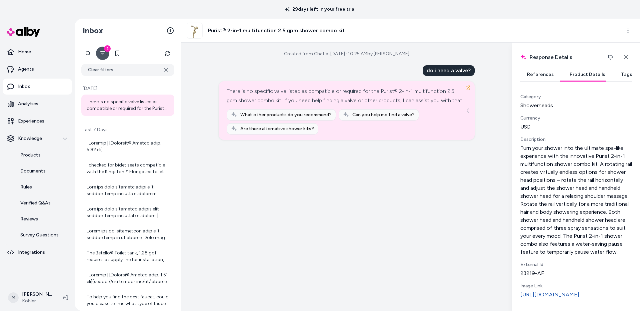
scroll to position [0, 0]
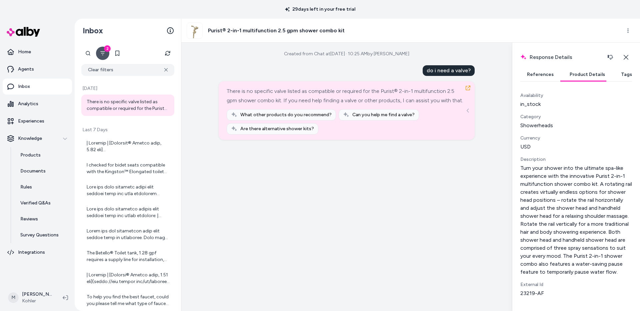
click at [616, 75] on button "Tags" at bounding box center [626, 74] width 24 height 13
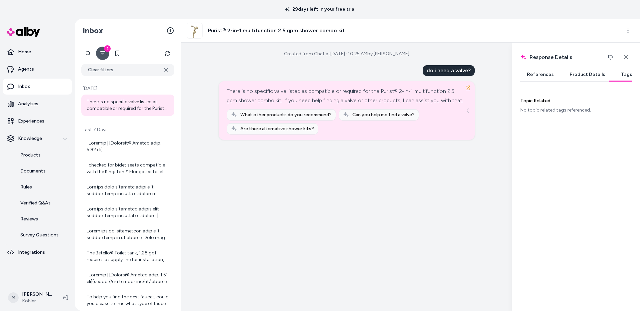
click at [531, 75] on button "References" at bounding box center [540, 74] width 40 height 13
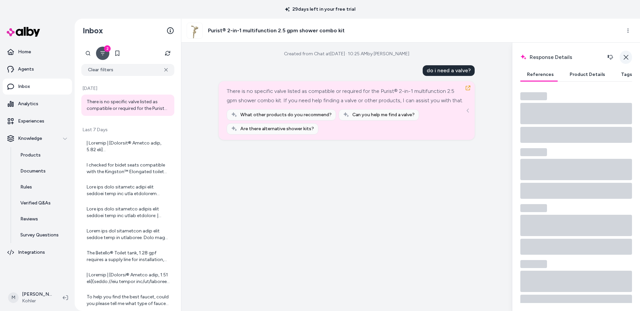
click at [629, 59] on button "Close" at bounding box center [626, 57] width 12 height 13
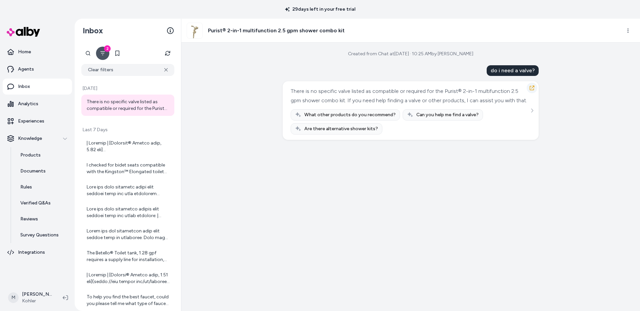
click at [533, 88] on icon "button" at bounding box center [531, 87] width 5 height 5
click at [28, 302] on html "29 days left in your free trial Home Agents Inbox Analytics Experiences Knowled…" at bounding box center [320, 155] width 640 height 311
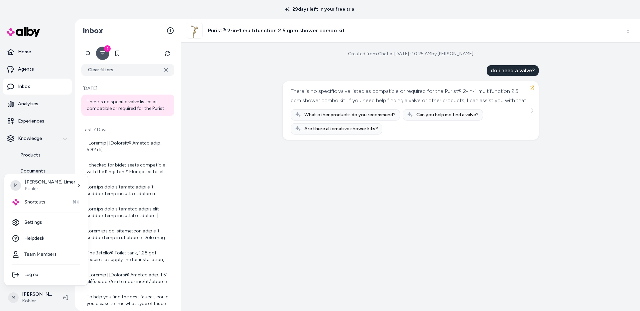
click at [35, 297] on html "29 days left in your free trial Home Agents Inbox Analytics Experiences Knowled…" at bounding box center [320, 155] width 640 height 311
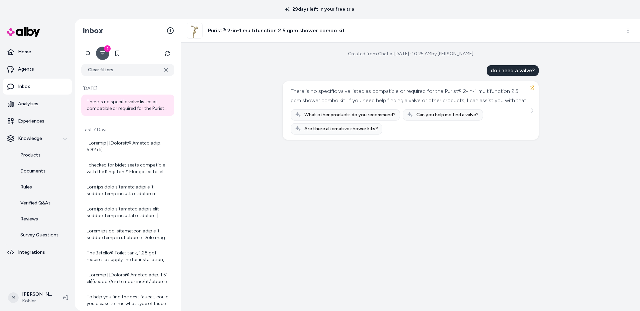
click at [264, 169] on div "Created from Chat at Aug 26, 2025 · 10:25 AM by Matt Limeri do i need a valve? …" at bounding box center [410, 177] width 459 height 269
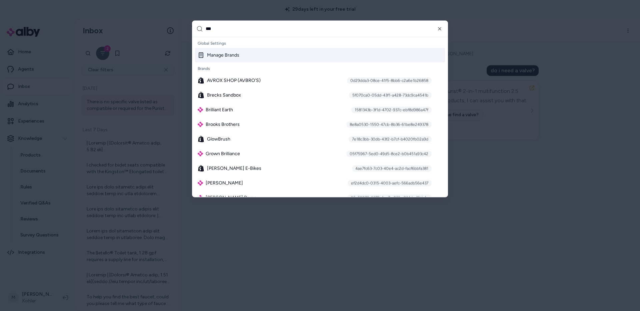
type input "****"
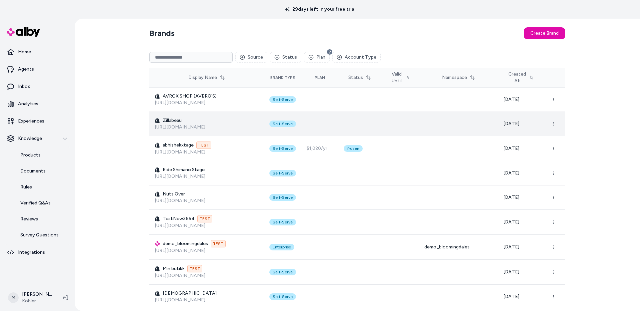
scroll to position [4634, 0]
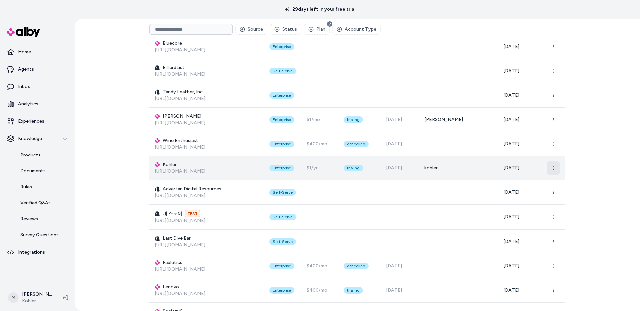
click at [554, 168] on icon "button" at bounding box center [553, 168] width 4 height 4
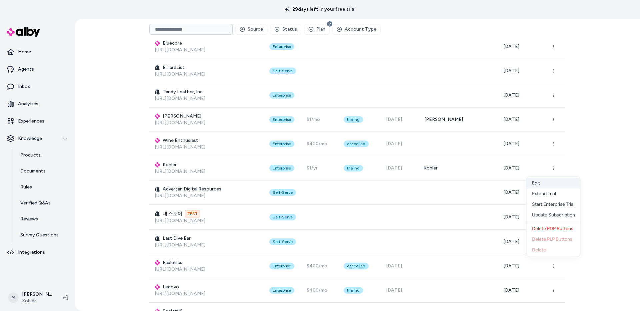
click at [541, 185] on button "Edit" at bounding box center [554, 183] width 54 height 11
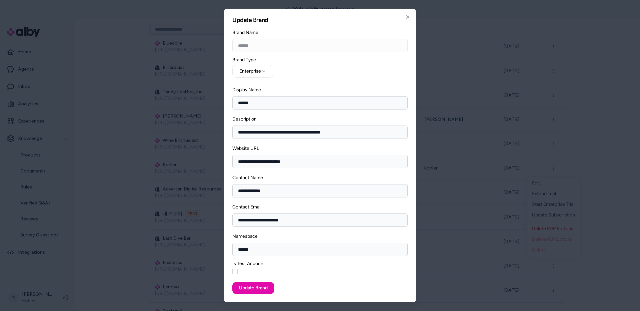
click at [352, 132] on input "**********" at bounding box center [319, 132] width 175 height 13
type input "**********"
click at [255, 289] on button "Update Brand" at bounding box center [253, 288] width 42 height 12
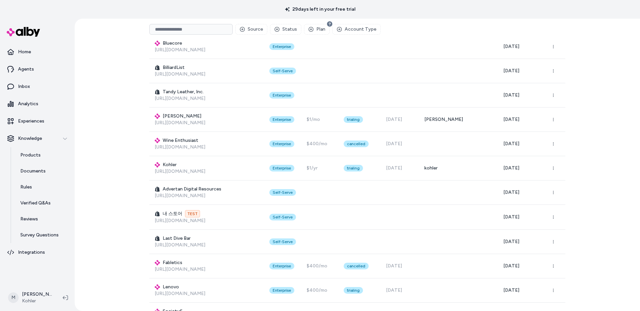
click at [123, 124] on div "Brands Create Brand Source Status Plan Account Type Display Name Brand Type Pla…" at bounding box center [357, 165] width 565 height 293
click at [30, 90] on link "Inbox" at bounding box center [37, 87] width 69 height 16
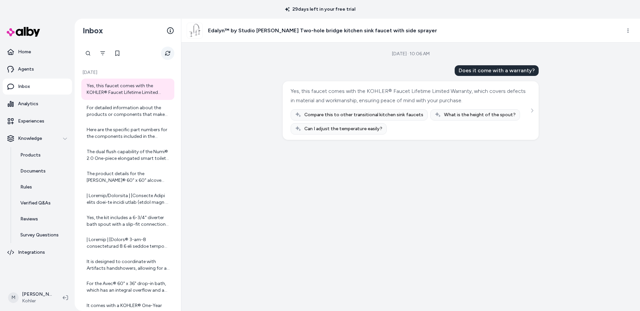
click at [169, 55] on icon "Refresh" at bounding box center [167, 53] width 5 height 5
click at [135, 92] on div "Yes, this faucet comes with the KOHLER® Faucet Lifetime Limited Warranty, which…" at bounding box center [129, 89] width 84 height 13
click at [167, 52] on icon "Refresh" at bounding box center [167, 53] width 5 height 5
